Goal: Task Accomplishment & Management: Use online tool/utility

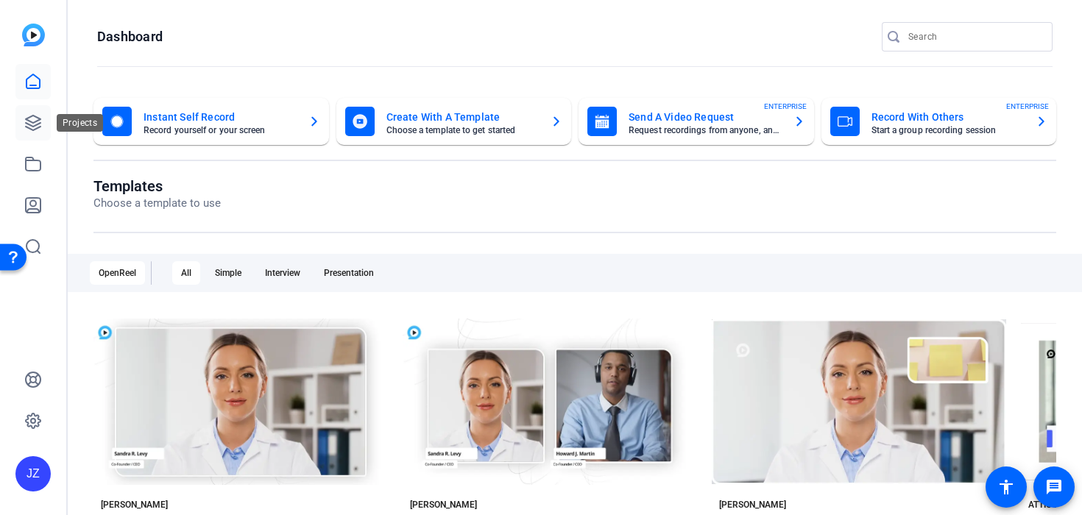
click at [39, 130] on icon at bounding box center [33, 123] width 18 height 18
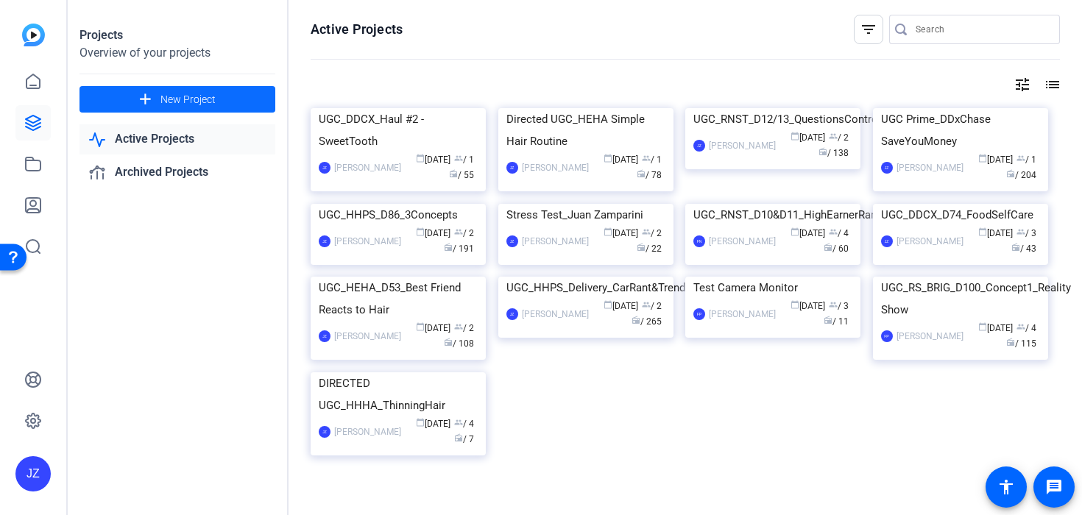
click at [152, 99] on mat-icon "add" at bounding box center [145, 100] width 18 height 18
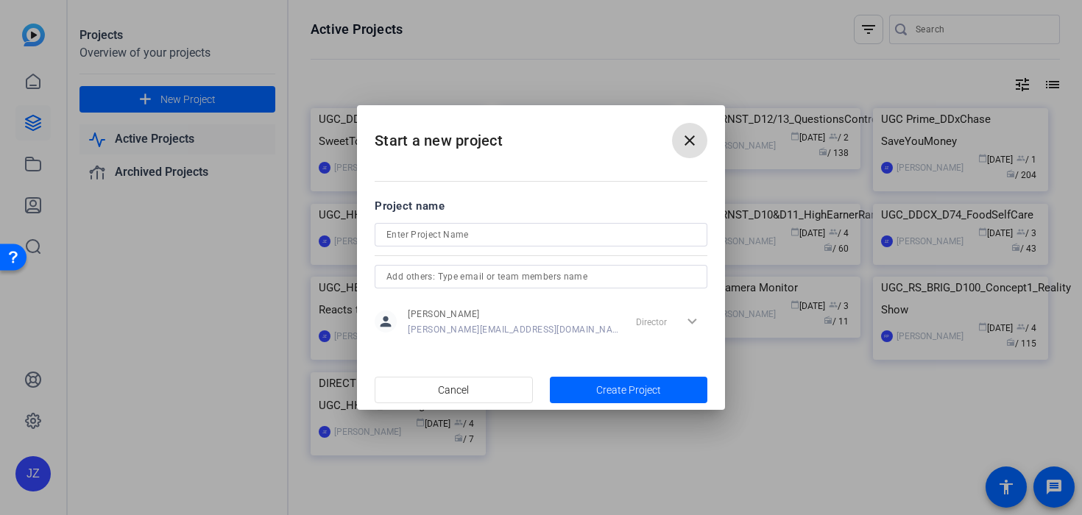
click at [415, 238] on input at bounding box center [540, 235] width 309 height 18
paste input "UGC_ALLB_D7_ShoeReview2"
type input "UGC_ALLB_D7_ShoeReview2"
click at [515, 269] on input "text" at bounding box center [540, 277] width 309 height 18
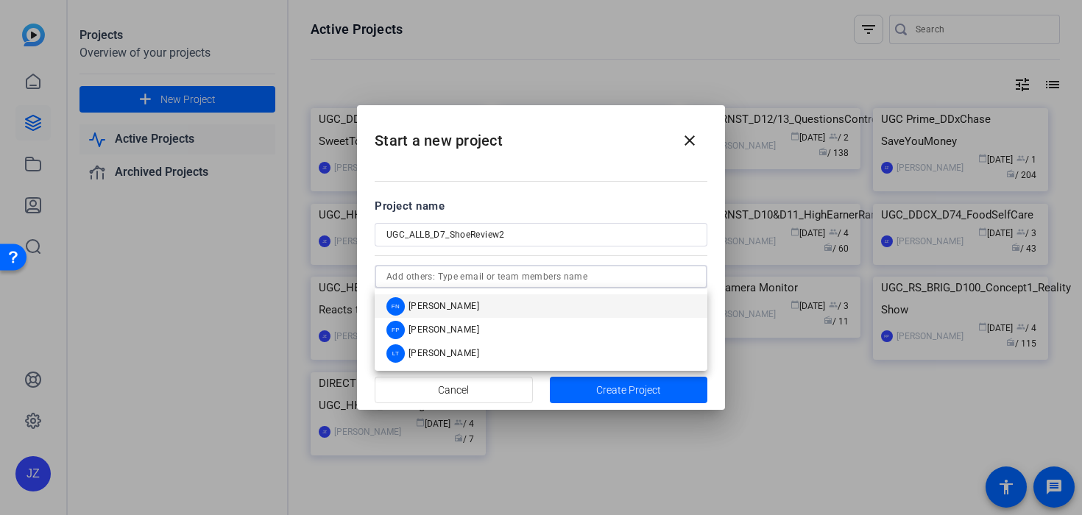
click at [499, 308] on mat-option "FN [PERSON_NAME]" at bounding box center [541, 306] width 333 height 24
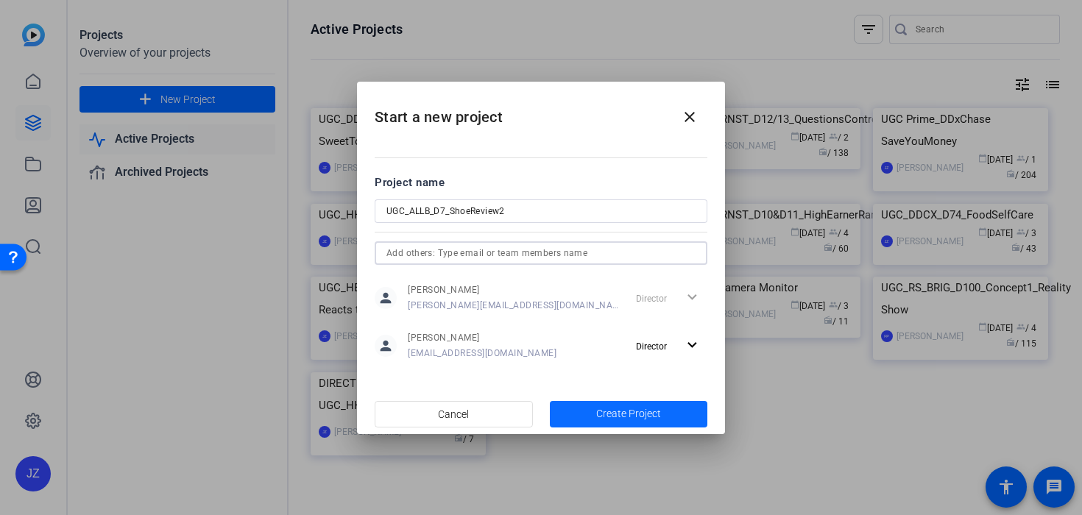
click at [619, 416] on span "Create Project" at bounding box center [628, 413] width 65 height 15
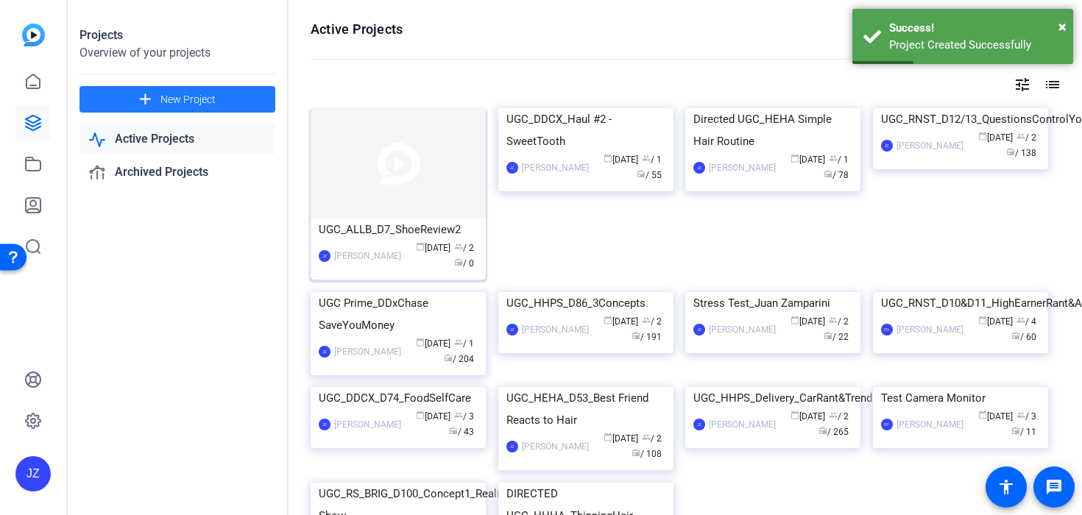
click at [366, 236] on div "UGC_ALLB_D7_ShoeReview2" at bounding box center [398, 230] width 159 height 22
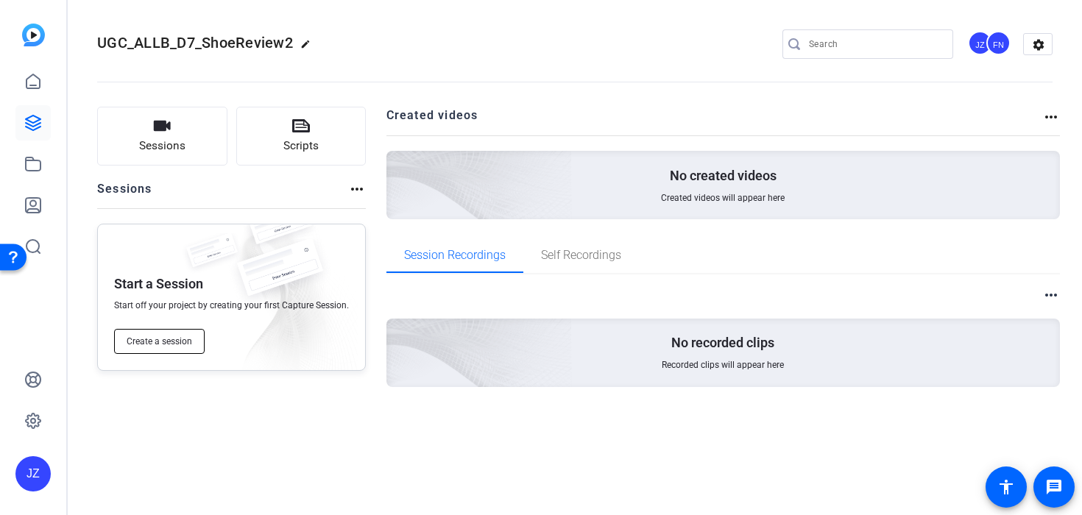
click at [180, 338] on span "Create a session" at bounding box center [159, 342] width 65 height 12
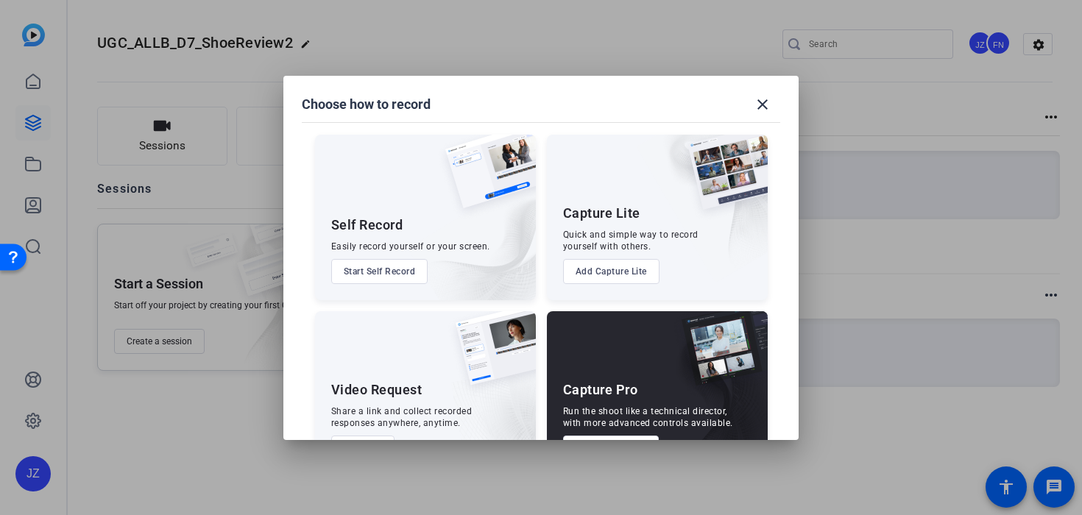
scroll to position [52, 0]
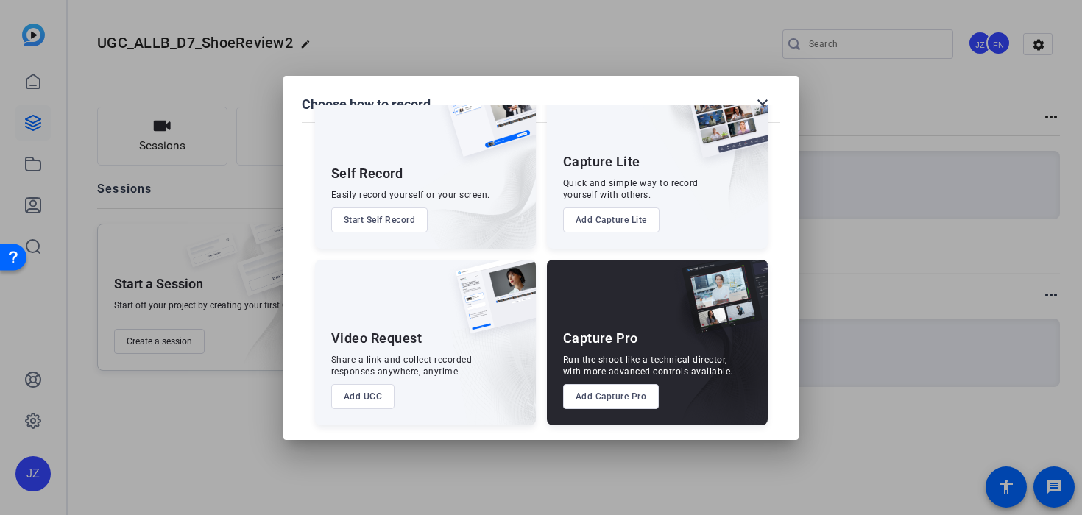
click at [622, 396] on button "Add Capture Pro" at bounding box center [611, 396] width 96 height 25
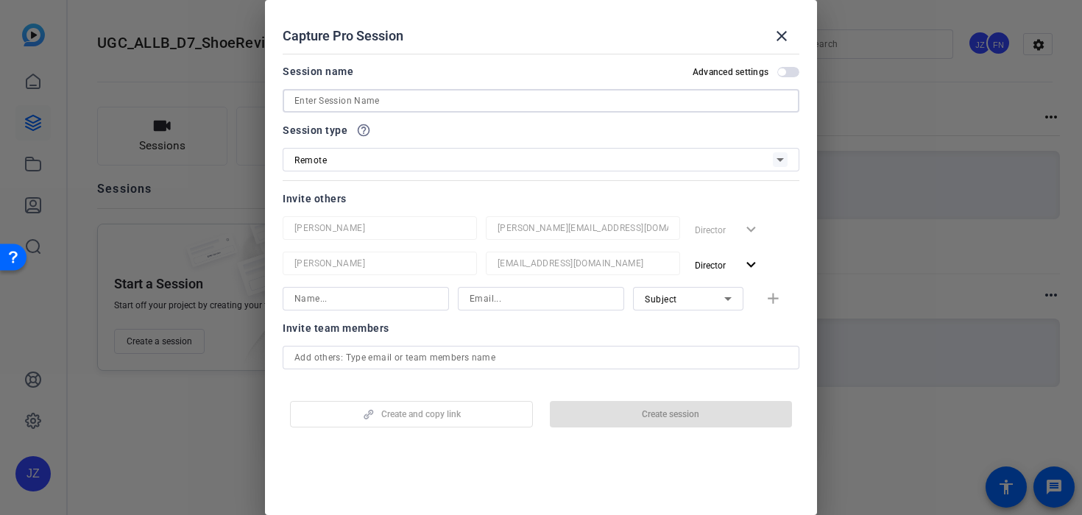
click at [341, 104] on input at bounding box center [540, 101] width 493 height 18
paste input "9779911741"
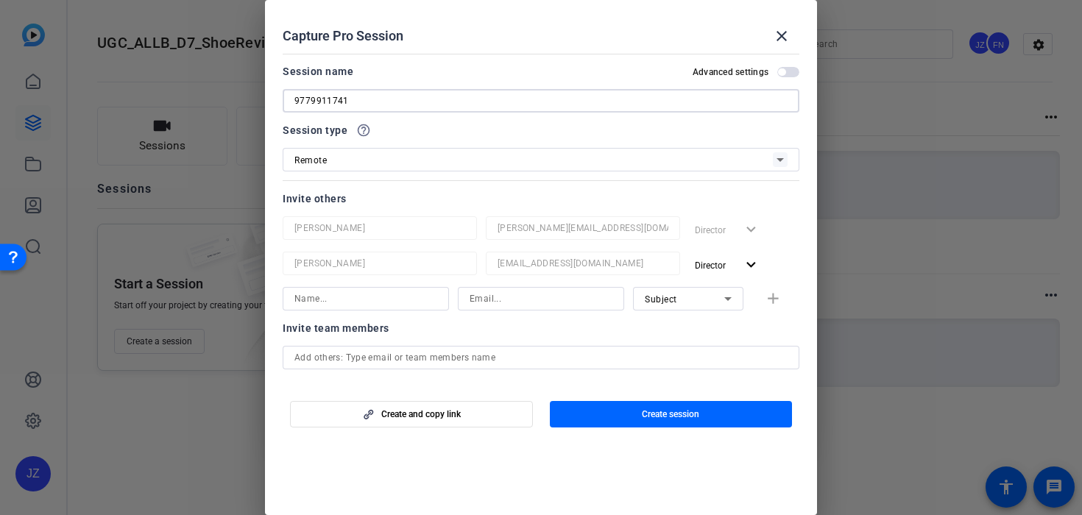
type input "9779911741"
click at [450, 133] on div "Session type help_outline" at bounding box center [541, 130] width 517 height 18
click at [574, 418] on span "button" at bounding box center [671, 414] width 243 height 35
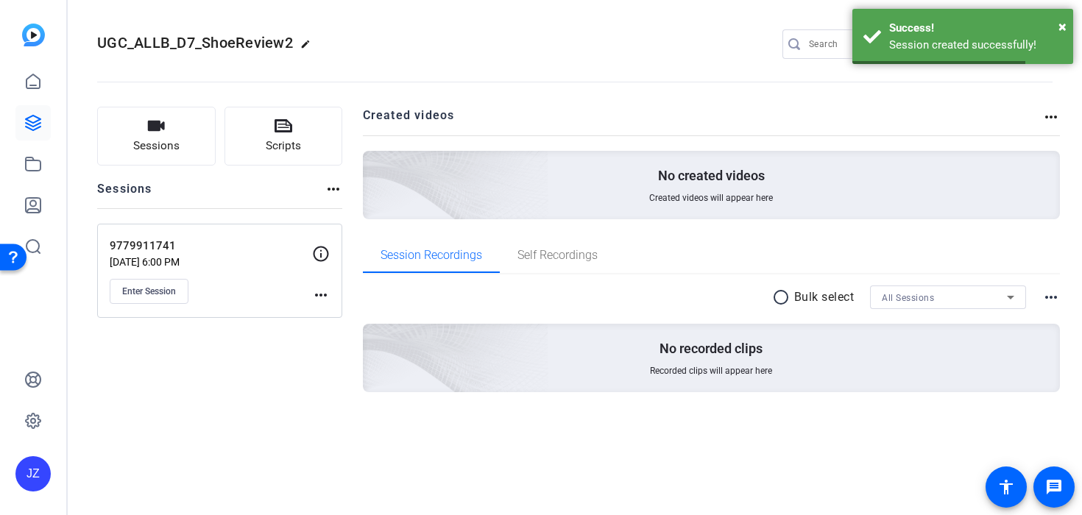
click at [306, 39] on mat-icon "edit" at bounding box center [309, 48] width 18 height 18
click at [182, 42] on input "UGC_ALLB_D7_ShoeReview2" at bounding box center [157, 44] width 96 height 18
drag, startPoint x: 182, startPoint y: 42, endPoint x: 288, endPoint y: 44, distance: 106.7
click at [288, 44] on div "UGC_ALLB_D7_ShoeReview2 check_circle clear" at bounding box center [196, 44] width 199 height 24
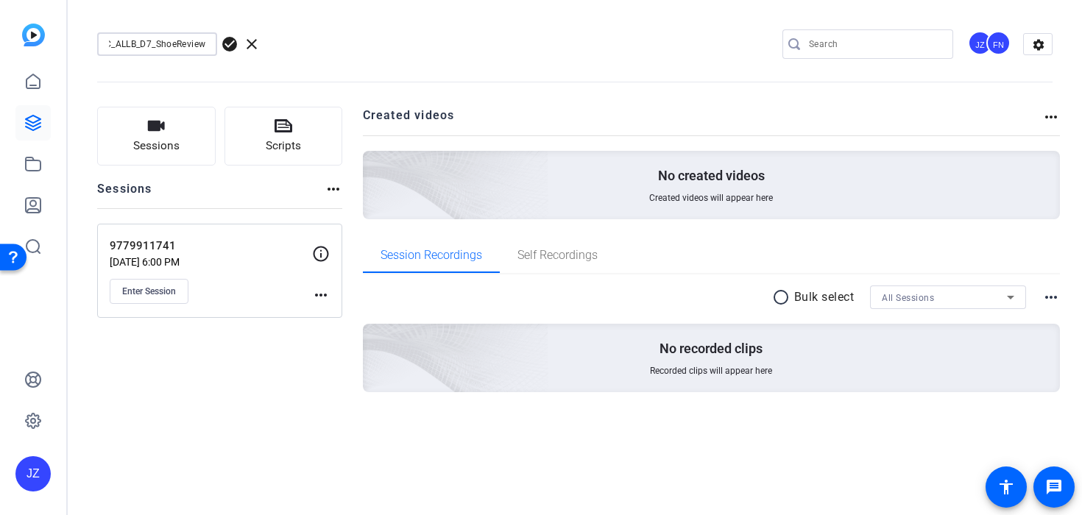
scroll to position [0, 18]
type input "UGC_ALLB_D7_ShoeReview"
click at [231, 48] on span "check_circle" at bounding box center [230, 44] width 18 height 18
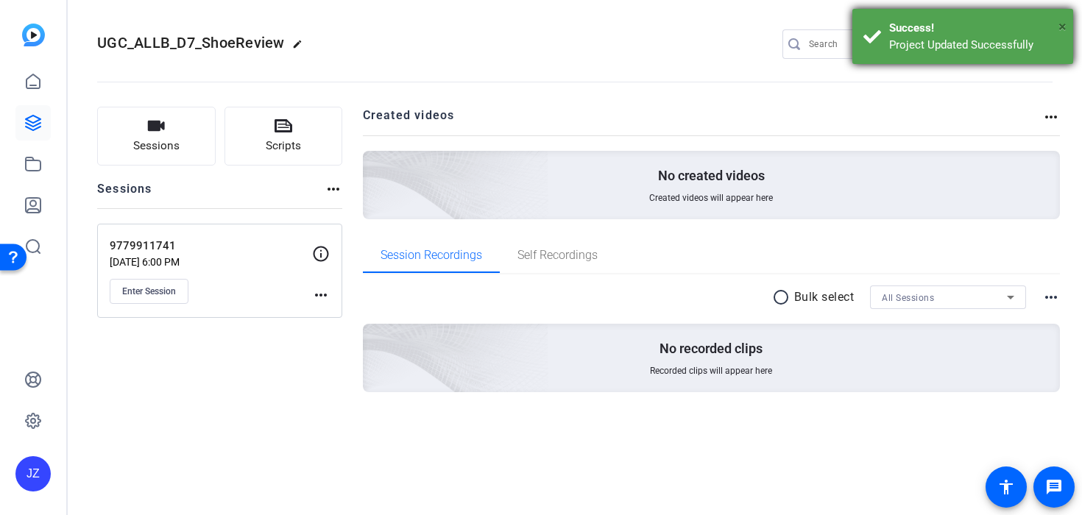
click at [1060, 24] on span "×" at bounding box center [1062, 27] width 8 height 18
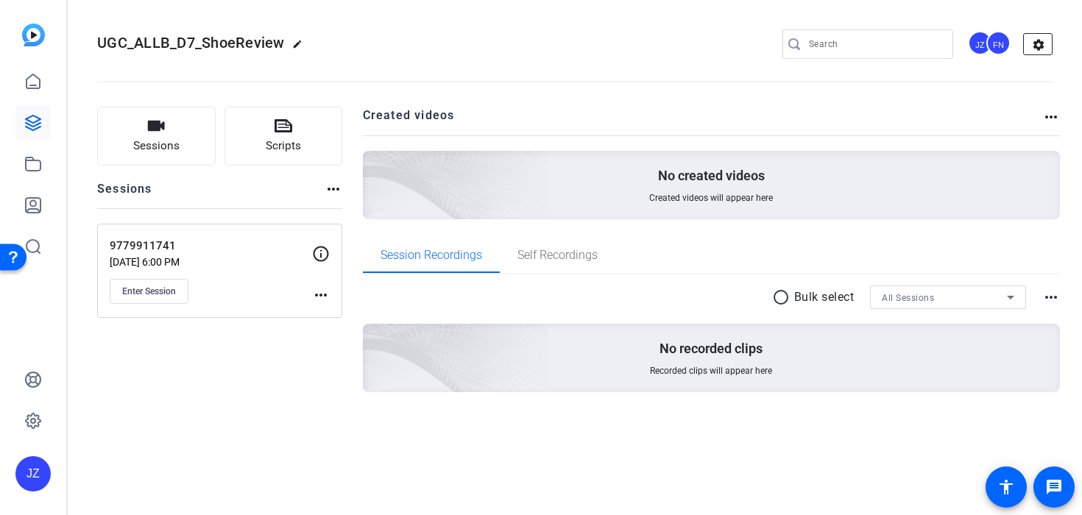
click at [1035, 48] on mat-icon "settings" at bounding box center [1037, 45] width 29 height 22
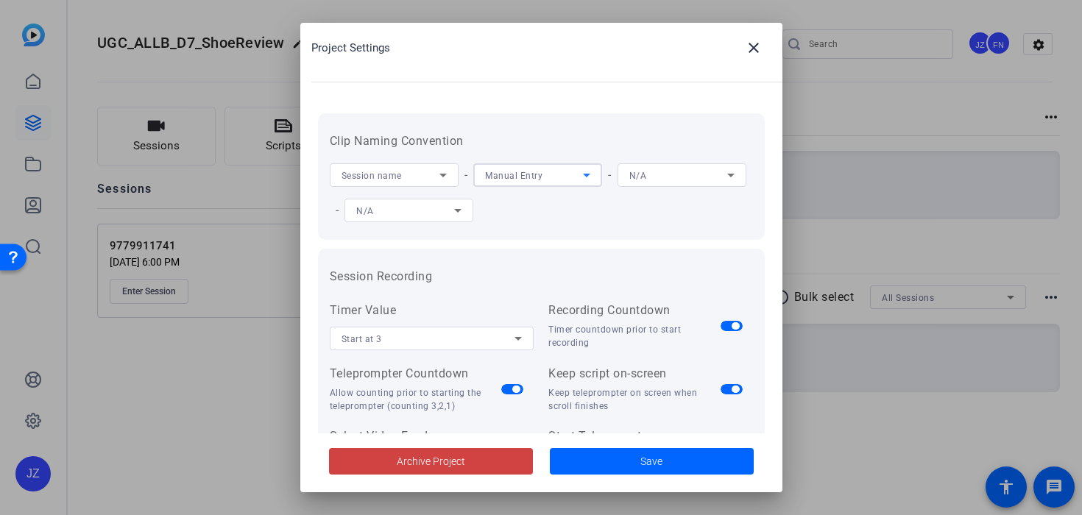
click at [568, 177] on div "Manual Entry" at bounding box center [534, 175] width 98 height 18
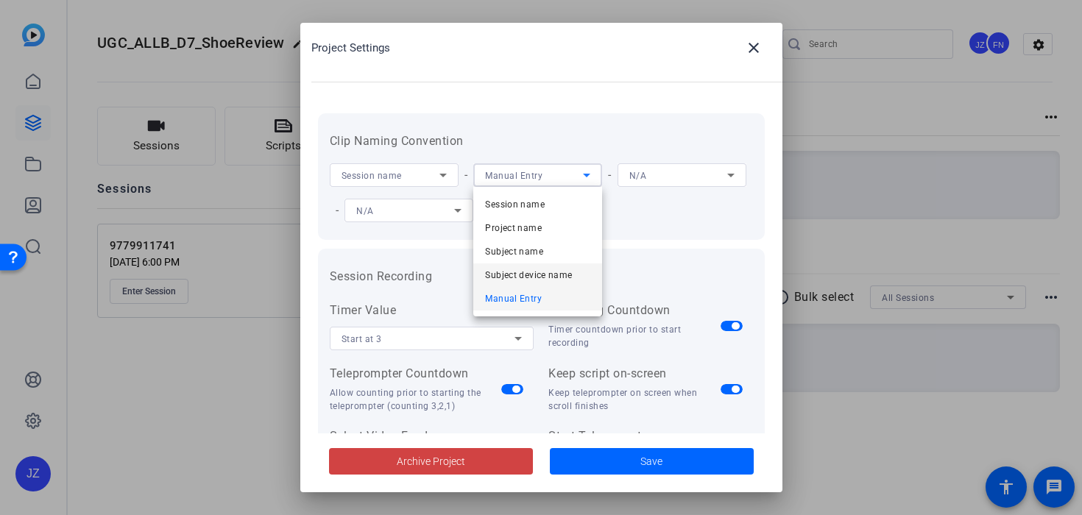
click at [556, 273] on span "Subject device name" at bounding box center [528, 275] width 87 height 18
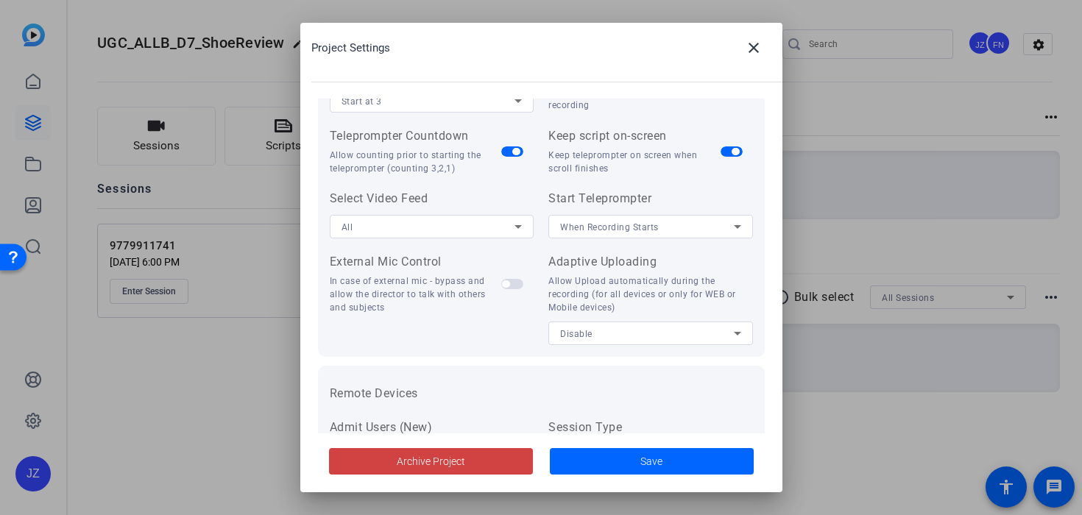
scroll to position [241, 0]
click at [567, 333] on span "Disable" at bounding box center [576, 331] width 32 height 10
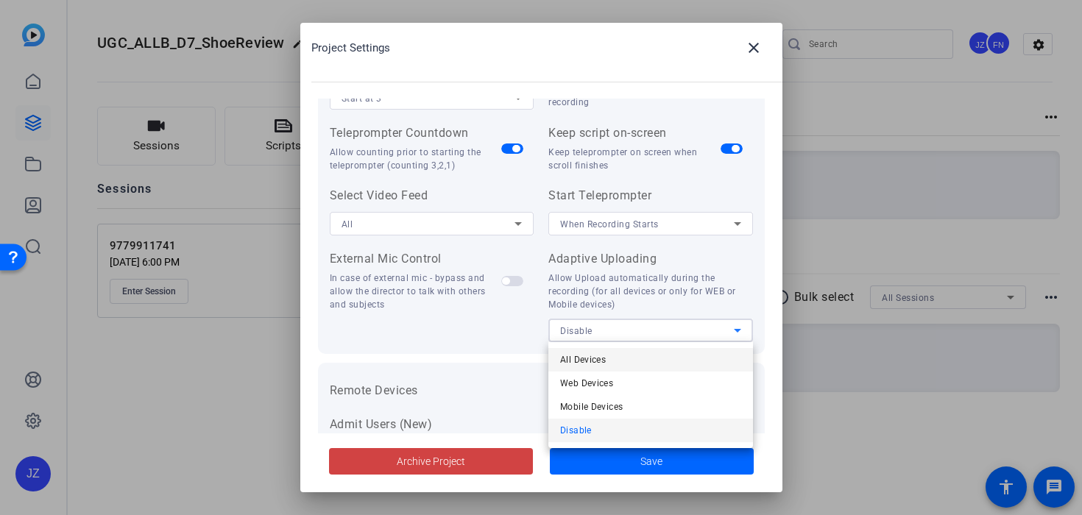
click at [575, 361] on span "All Devices" at bounding box center [583, 360] width 46 height 18
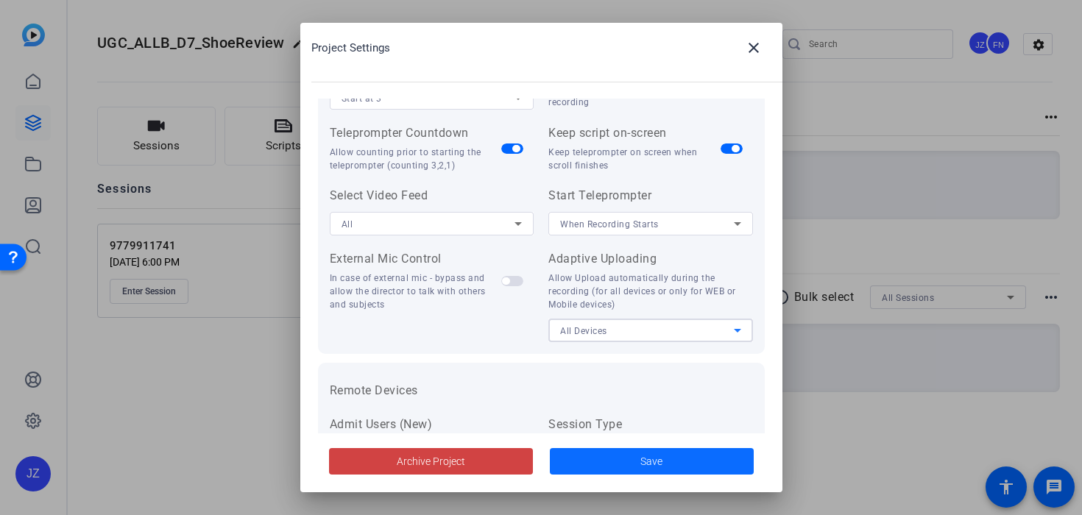
click at [609, 461] on span at bounding box center [652, 461] width 204 height 35
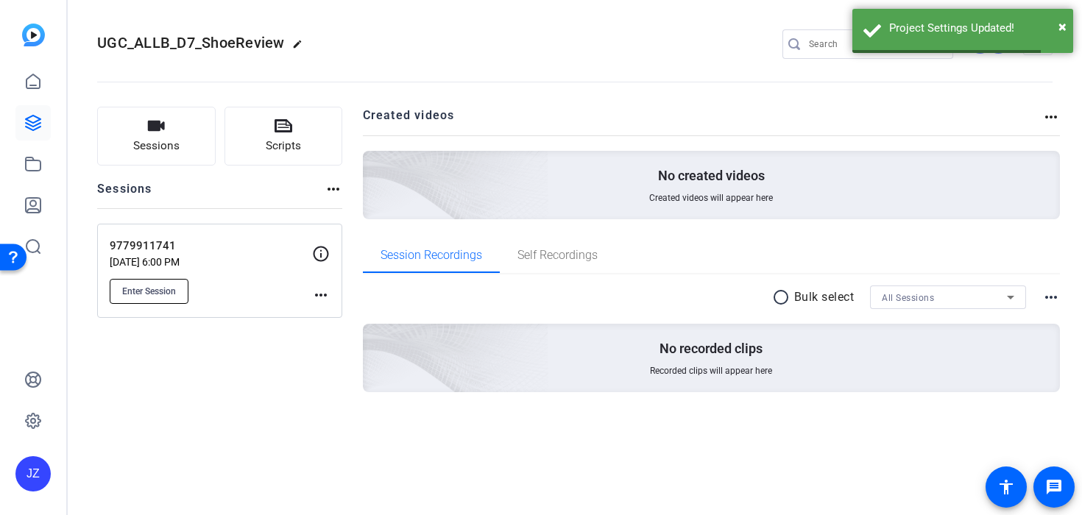
click at [184, 288] on button "Enter Session" at bounding box center [149, 291] width 79 height 25
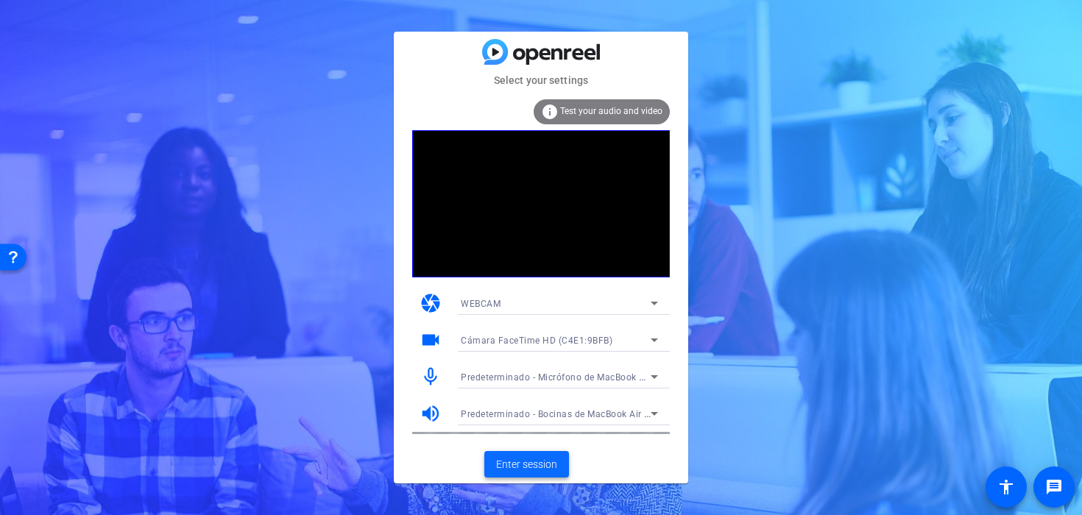
click at [515, 453] on span at bounding box center [526, 464] width 85 height 35
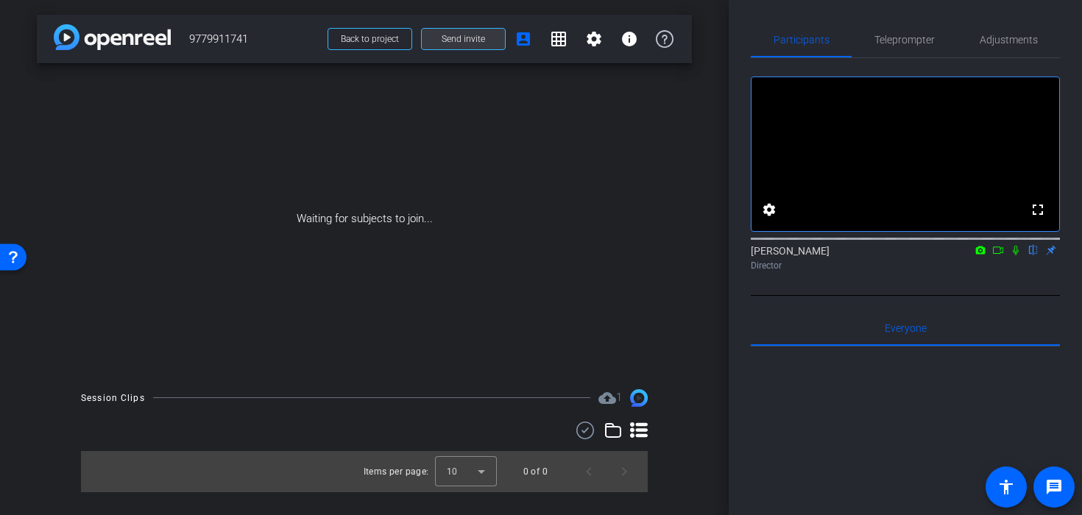
click at [448, 37] on span "Send invite" at bounding box center [462, 39] width 43 height 12
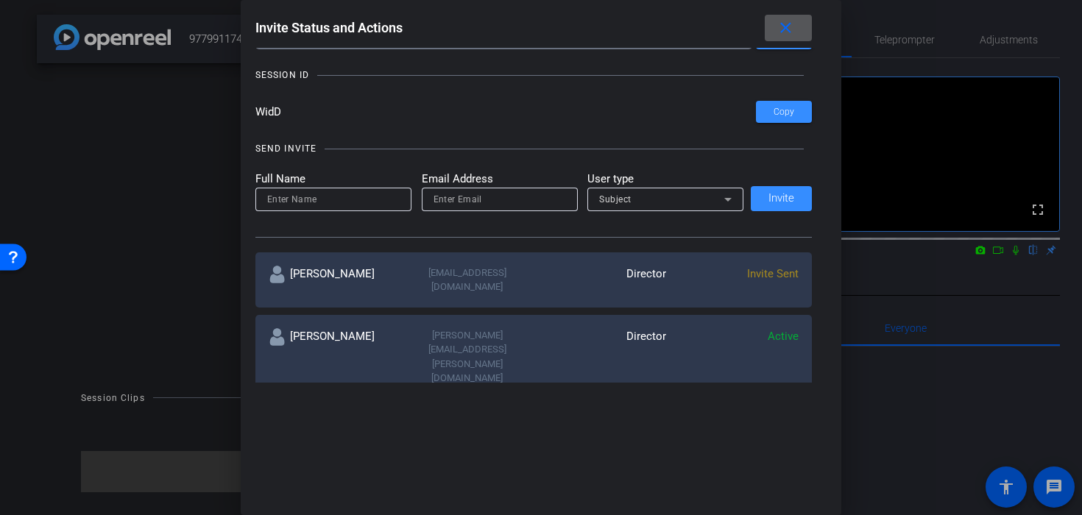
scroll to position [64, 0]
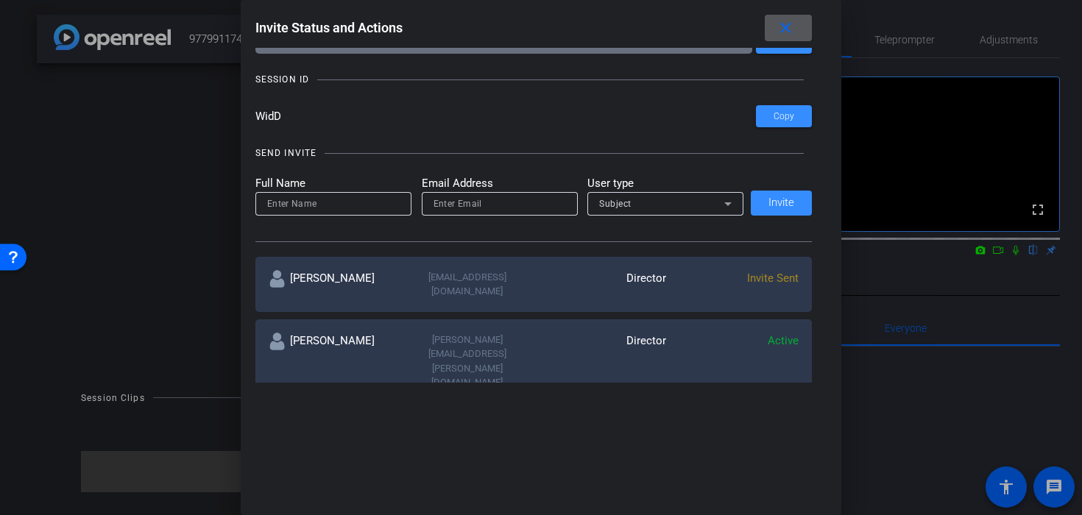
click at [355, 205] on input at bounding box center [333, 204] width 132 height 18
type input "Hayley"
click at [471, 206] on input "email" at bounding box center [499, 204] width 132 height 18
paste input "haleybom@yahoo.com"
type input "haleybom@yahoo.com"
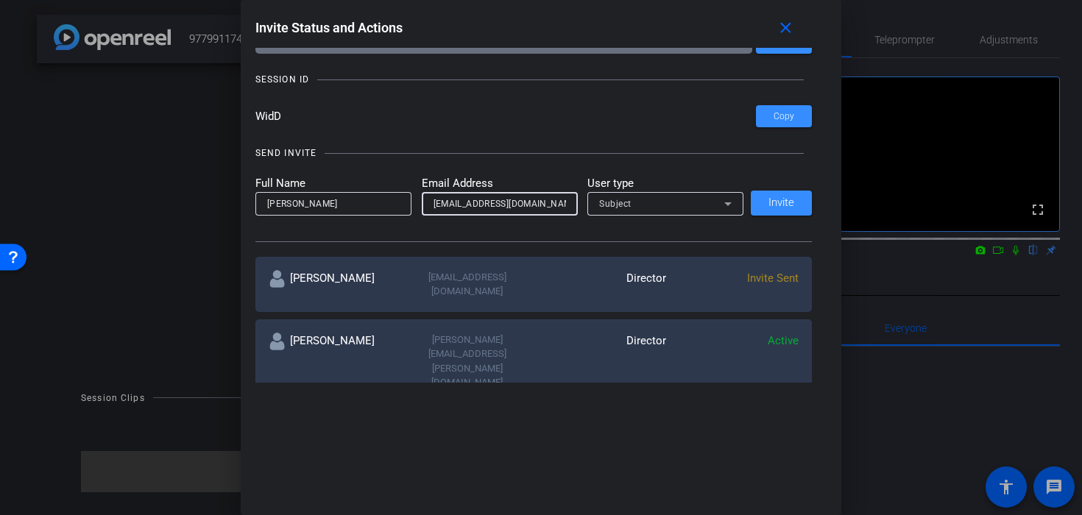
click at [330, 207] on input "Hayley" at bounding box center [333, 204] width 132 height 18
type input "Hayley Lofbom"
click at [798, 202] on span at bounding box center [781, 202] width 61 height 35
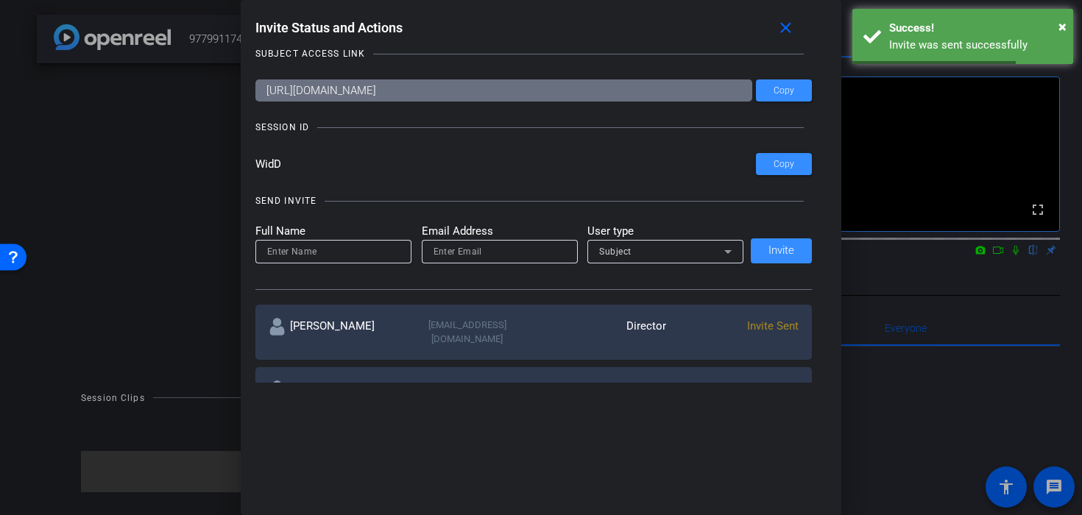
scroll to position [0, 0]
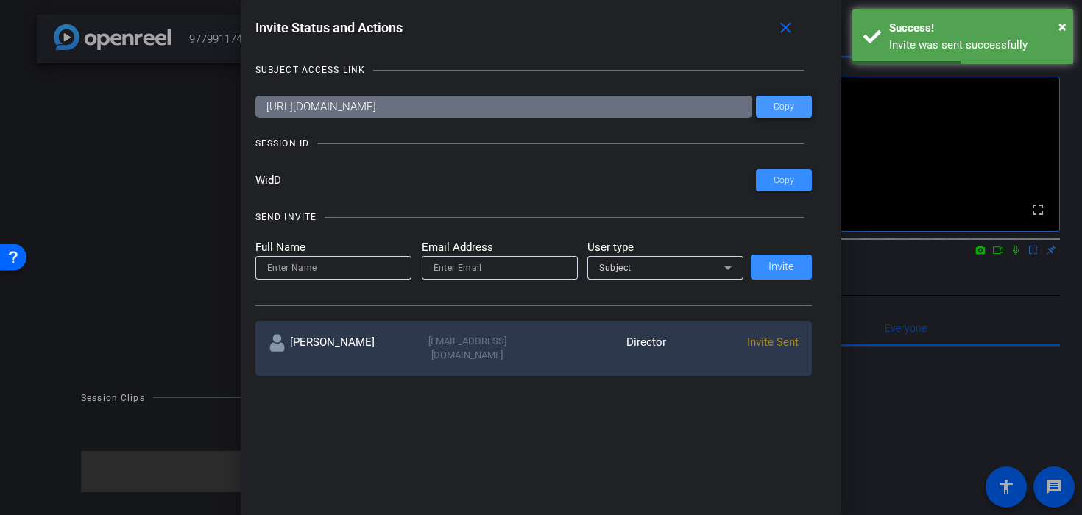
click at [773, 111] on span at bounding box center [784, 106] width 56 height 35
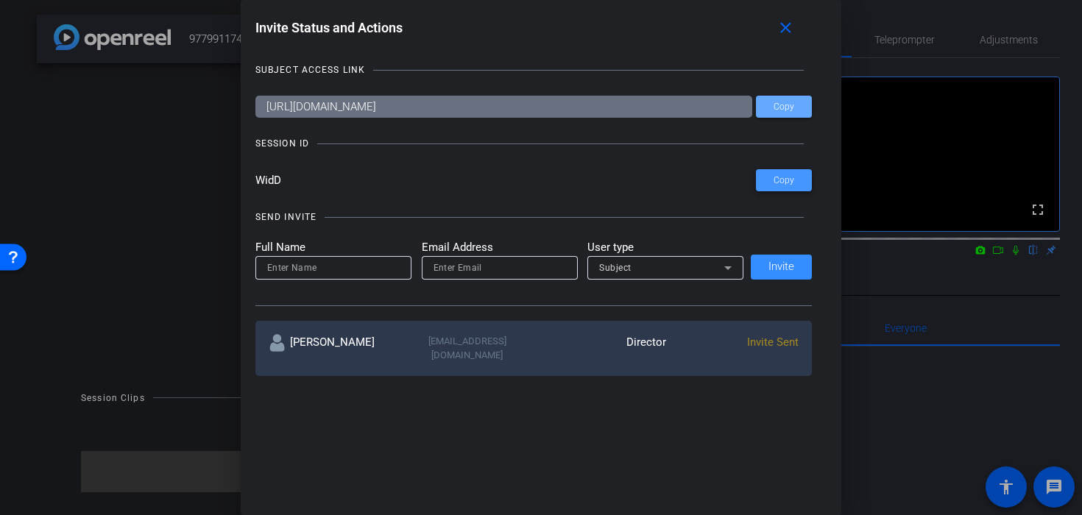
click at [787, 185] on span "Copy" at bounding box center [783, 180] width 21 height 11
click at [778, 26] on mat-icon "close" at bounding box center [785, 28] width 18 height 18
